Goal: Transaction & Acquisition: Purchase product/service

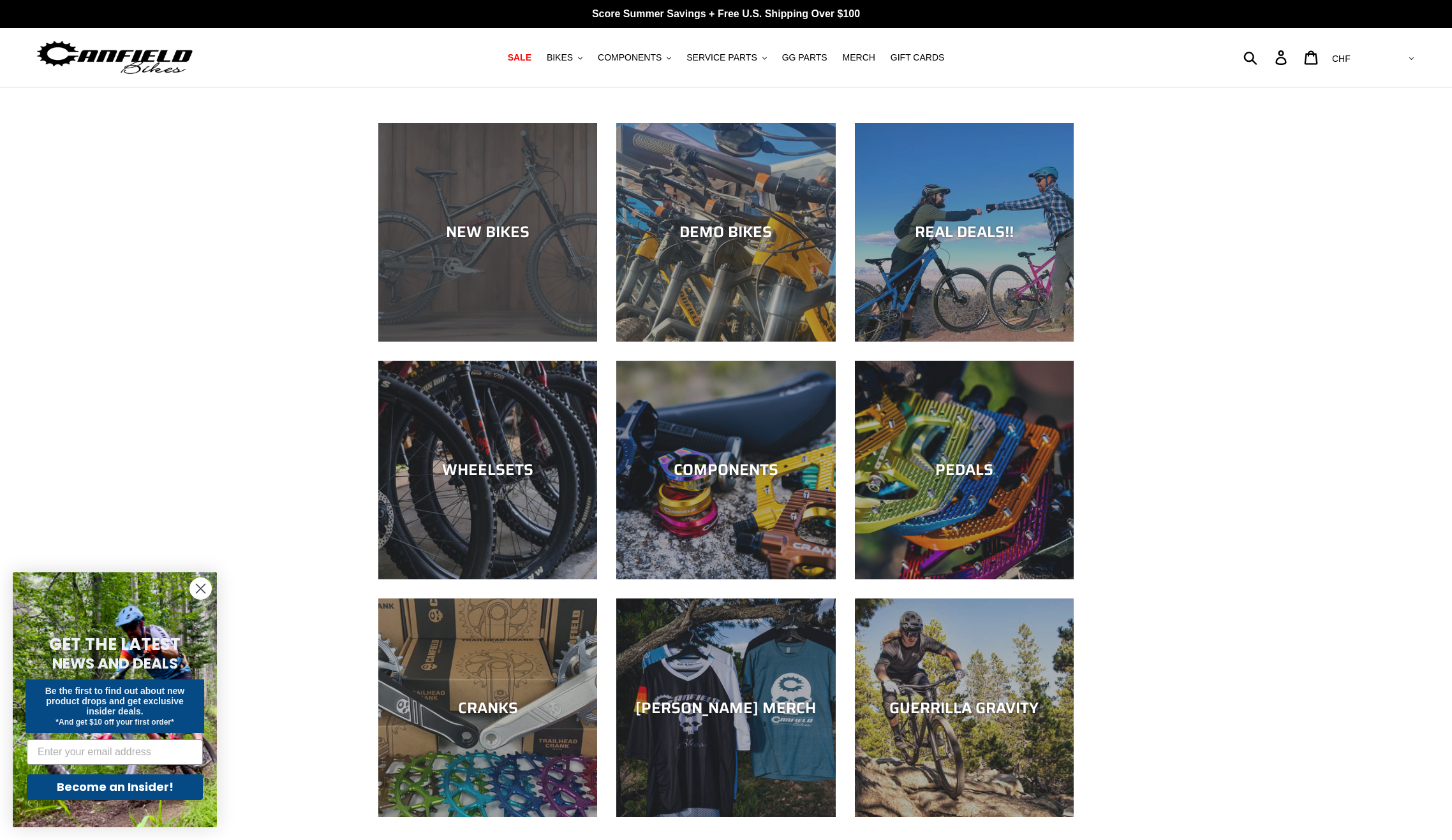
click at [494, 228] on div "NEW BIKES" at bounding box center [488, 232] width 219 height 18
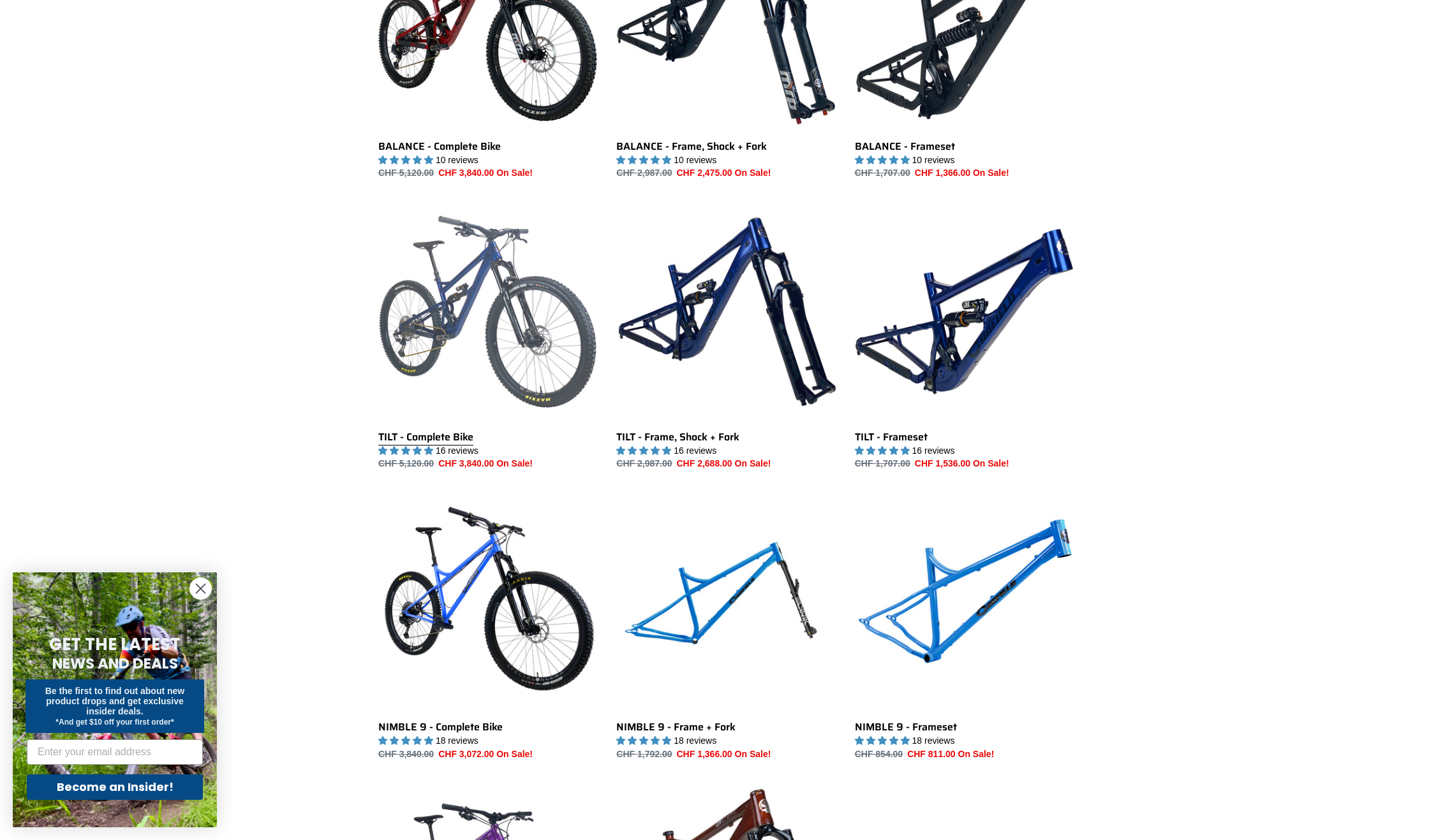
scroll to position [1334, 0]
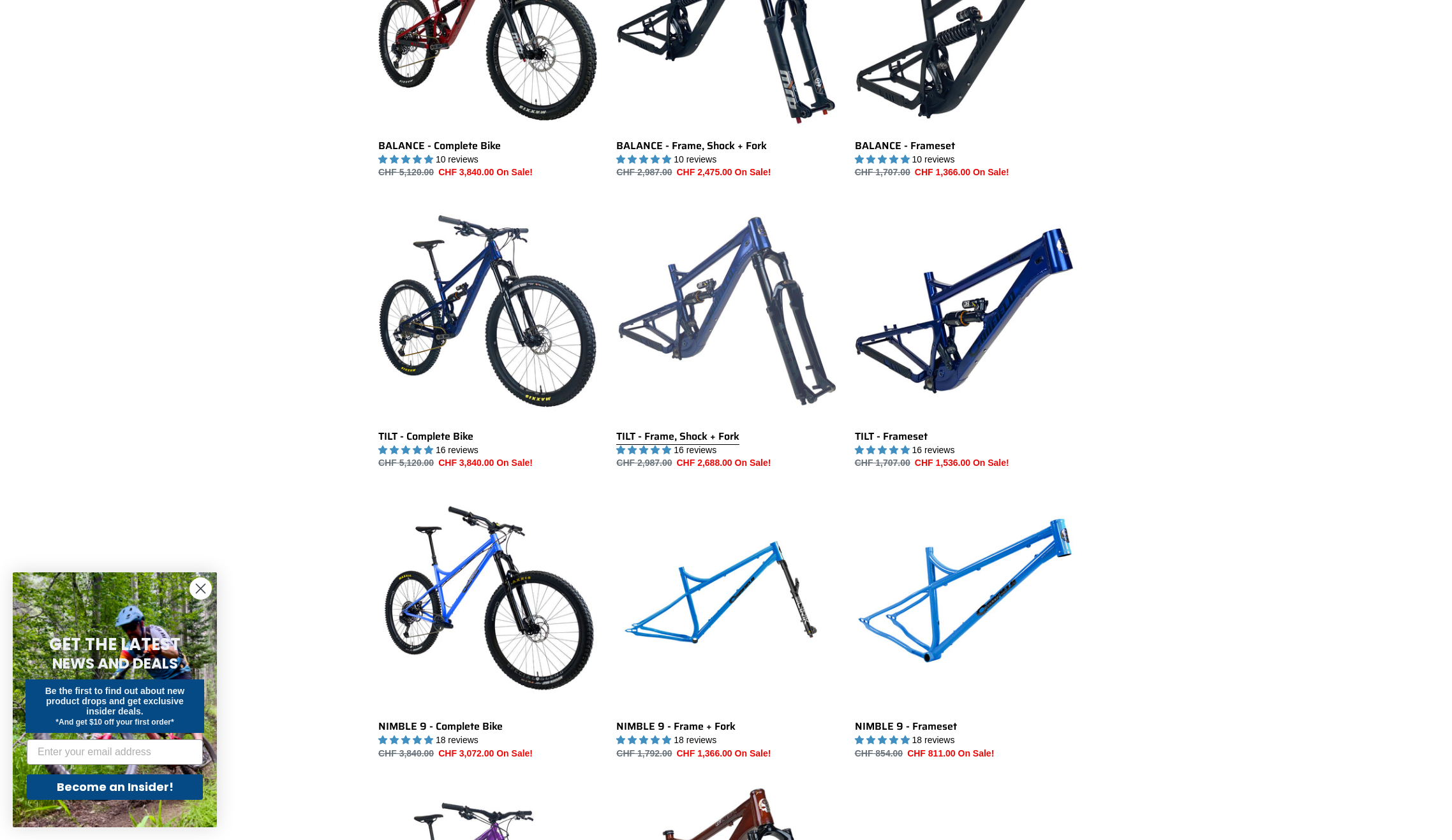
click at [729, 312] on link "TILT - Frame, Shock + Fork" at bounding box center [726, 335] width 219 height 269
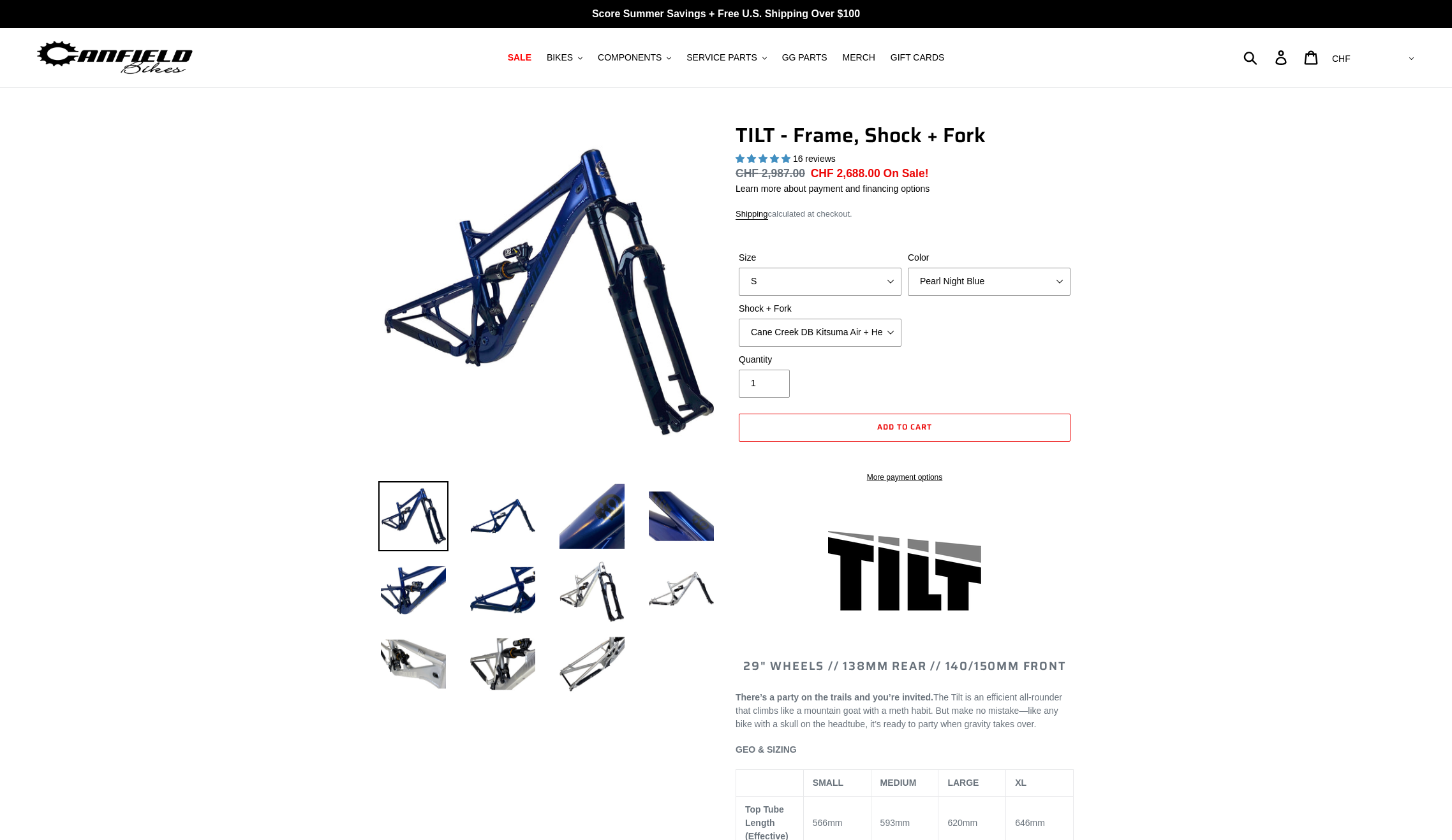
select select "highest-rating"
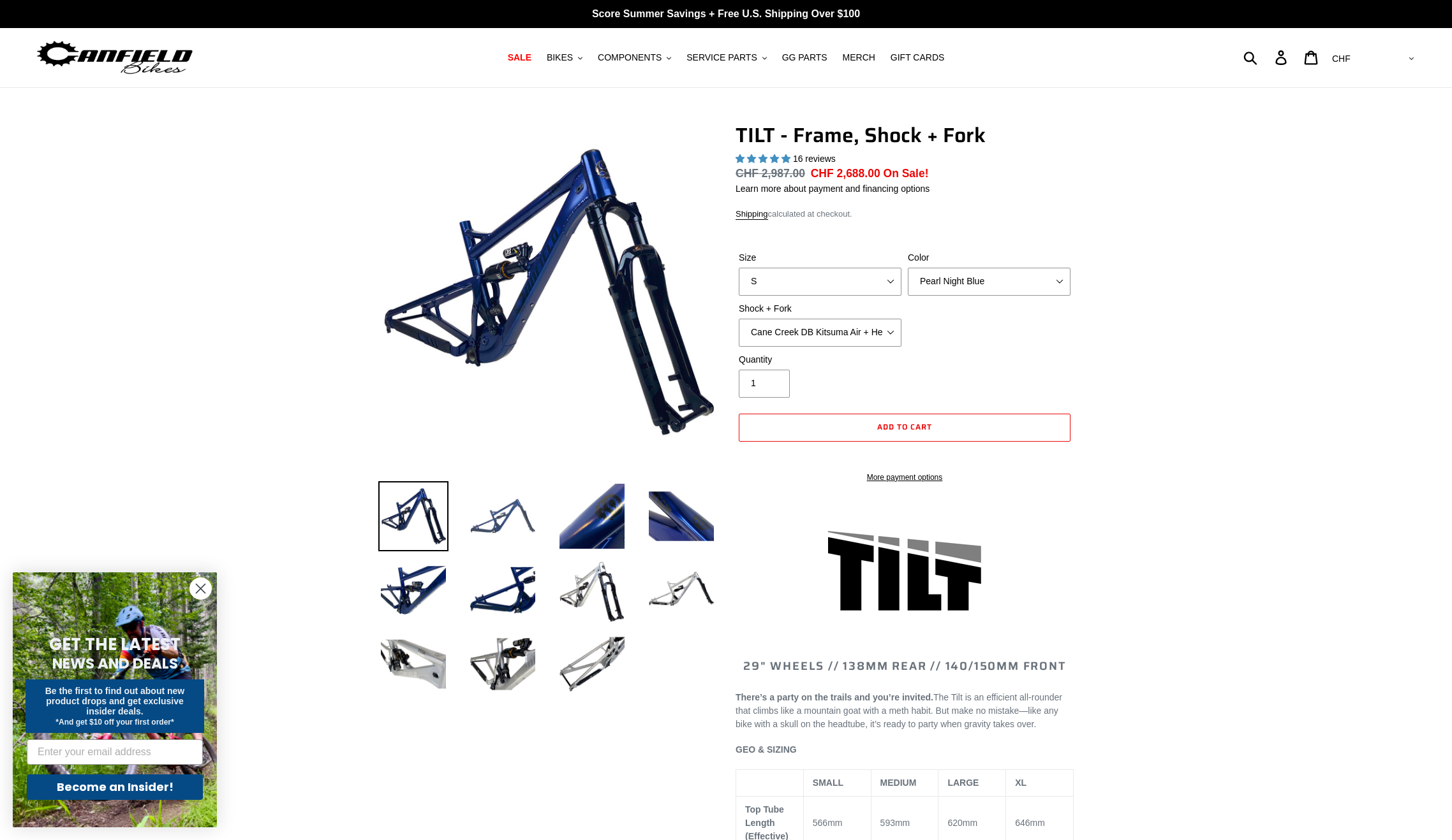
click at [490, 527] on img at bounding box center [502, 516] width 70 height 70
